Goal: Find specific page/section: Find specific page/section

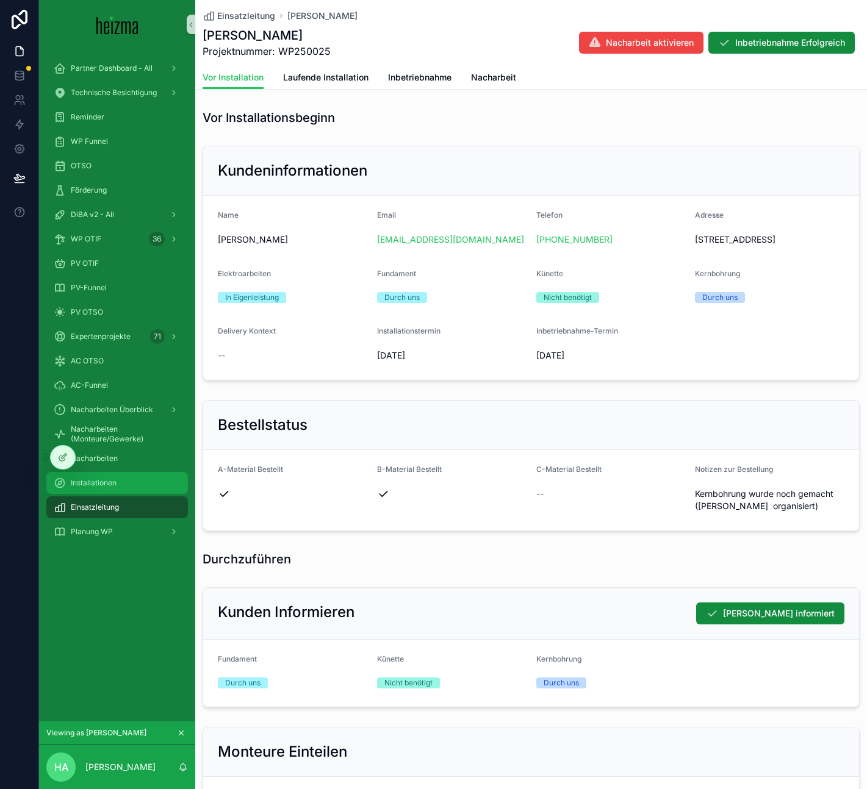
click at [93, 472] on link "Installationen" at bounding box center [116, 483] width 141 height 22
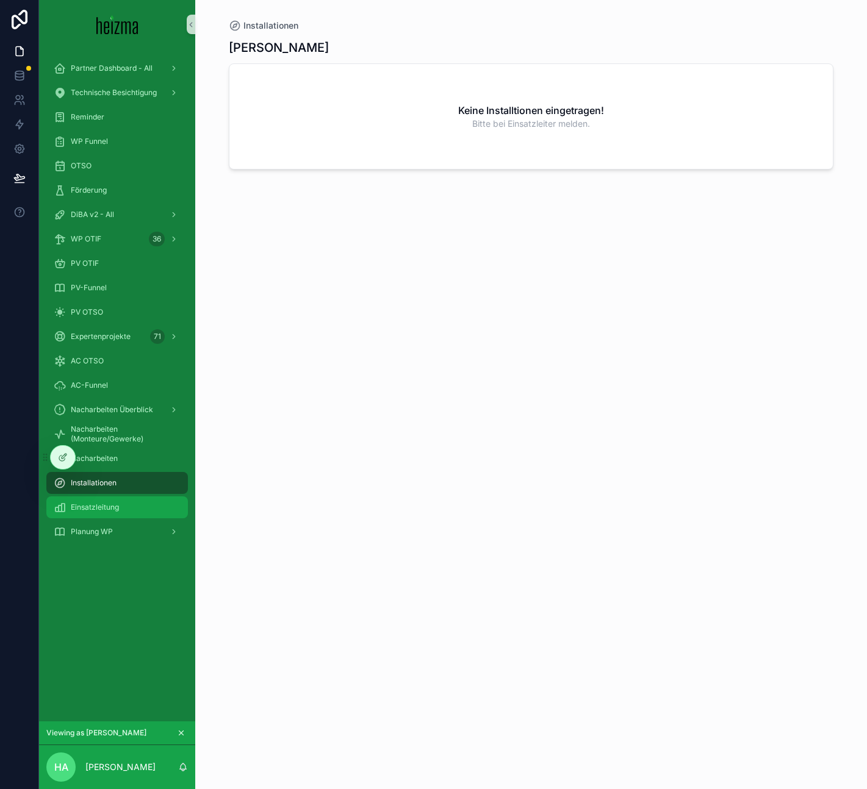
click at [120, 507] on div "Einsatzleitung" at bounding box center [117, 508] width 127 height 20
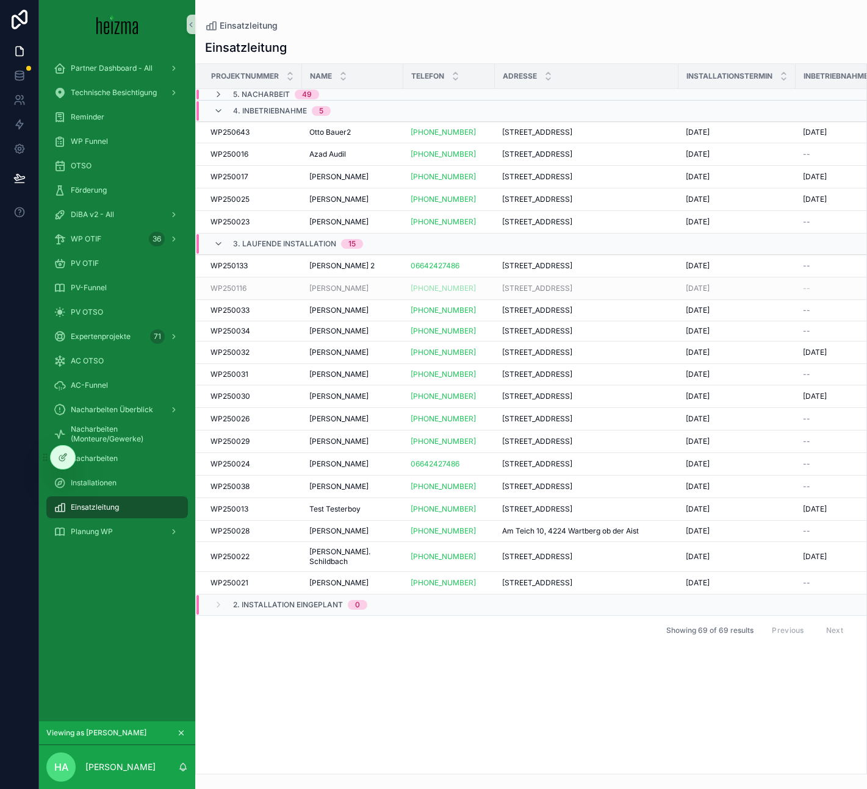
click at [532, 288] on span "[STREET_ADDRESS]" at bounding box center [537, 289] width 70 height 10
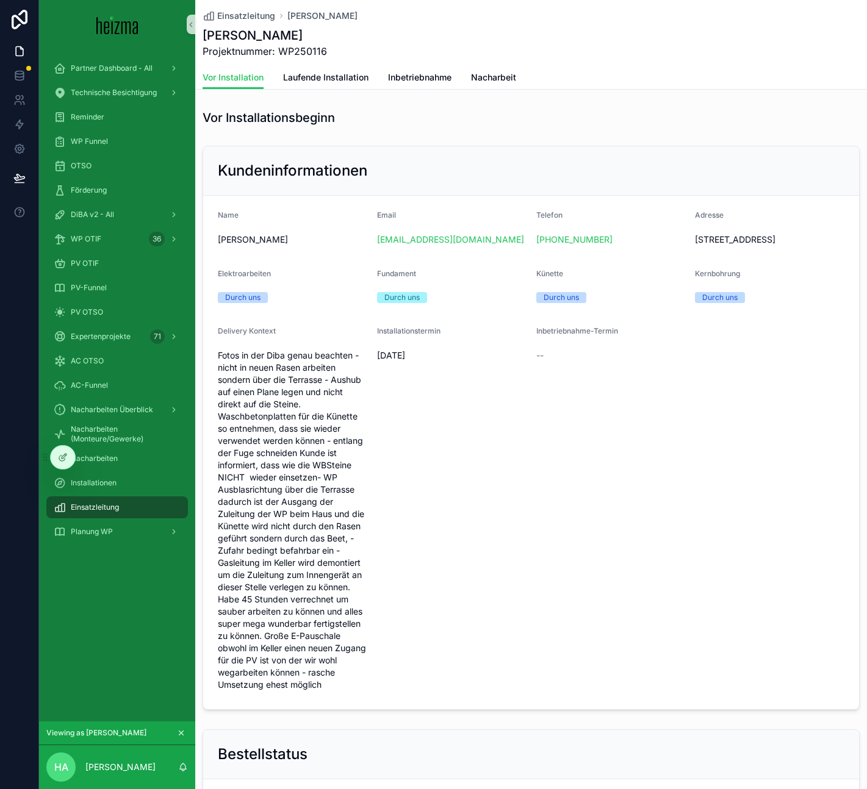
drag, startPoint x: 828, startPoint y: 242, endPoint x: 691, endPoint y: 245, distance: 136.6
click at [691, 245] on form "Name [PERSON_NAME] Email [EMAIL_ADDRESS][DOMAIN_NAME] Telefon [PHONE_NUMBER] Ad…" at bounding box center [531, 453] width 656 height 514
copy span "[STREET_ADDRESS]"
